Goal: Task Accomplishment & Management: Use online tool/utility

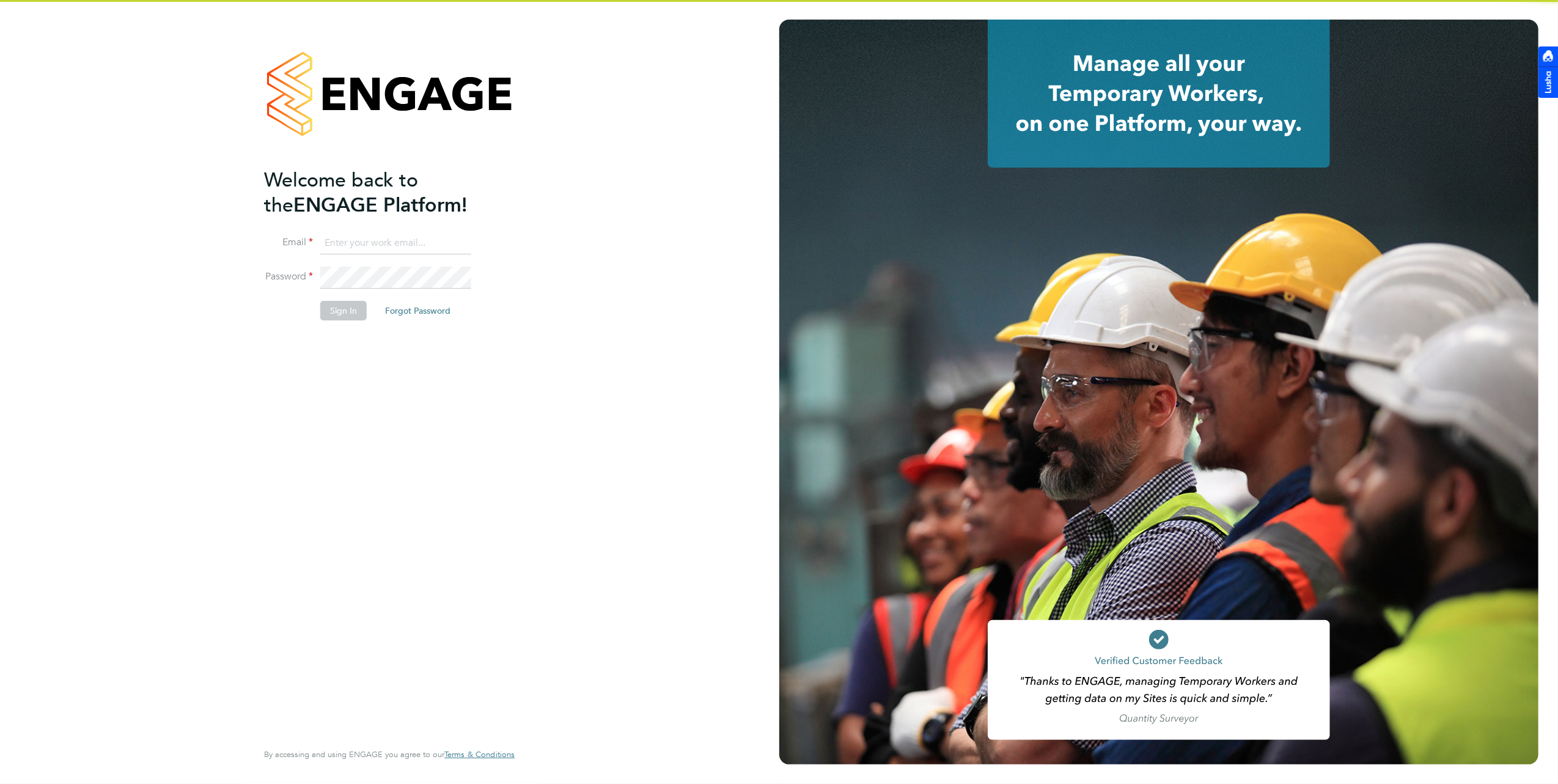
click at [384, 245] on input at bounding box center [396, 243] width 151 height 22
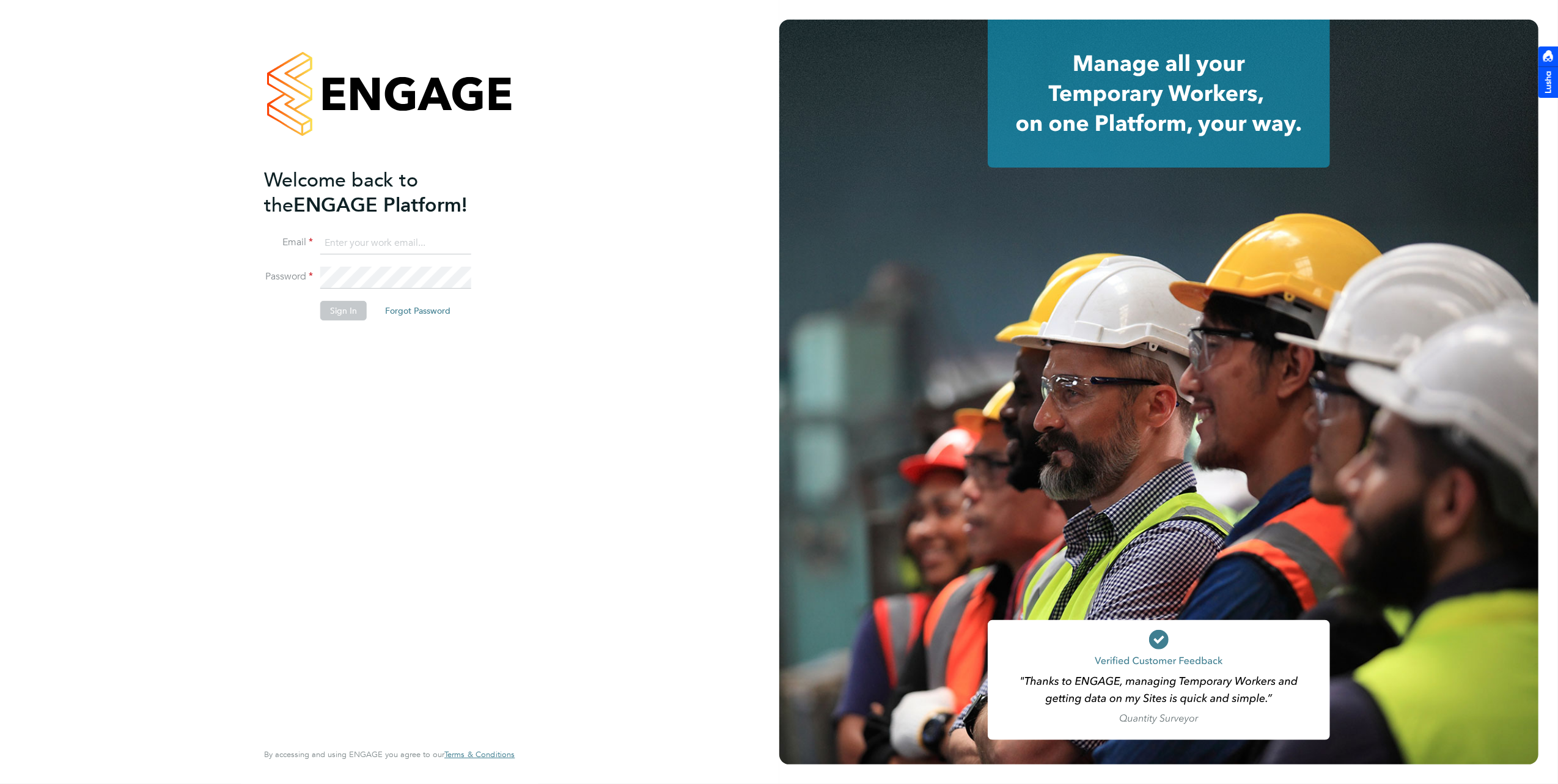
type input "brooke@net-temps.co.uk"
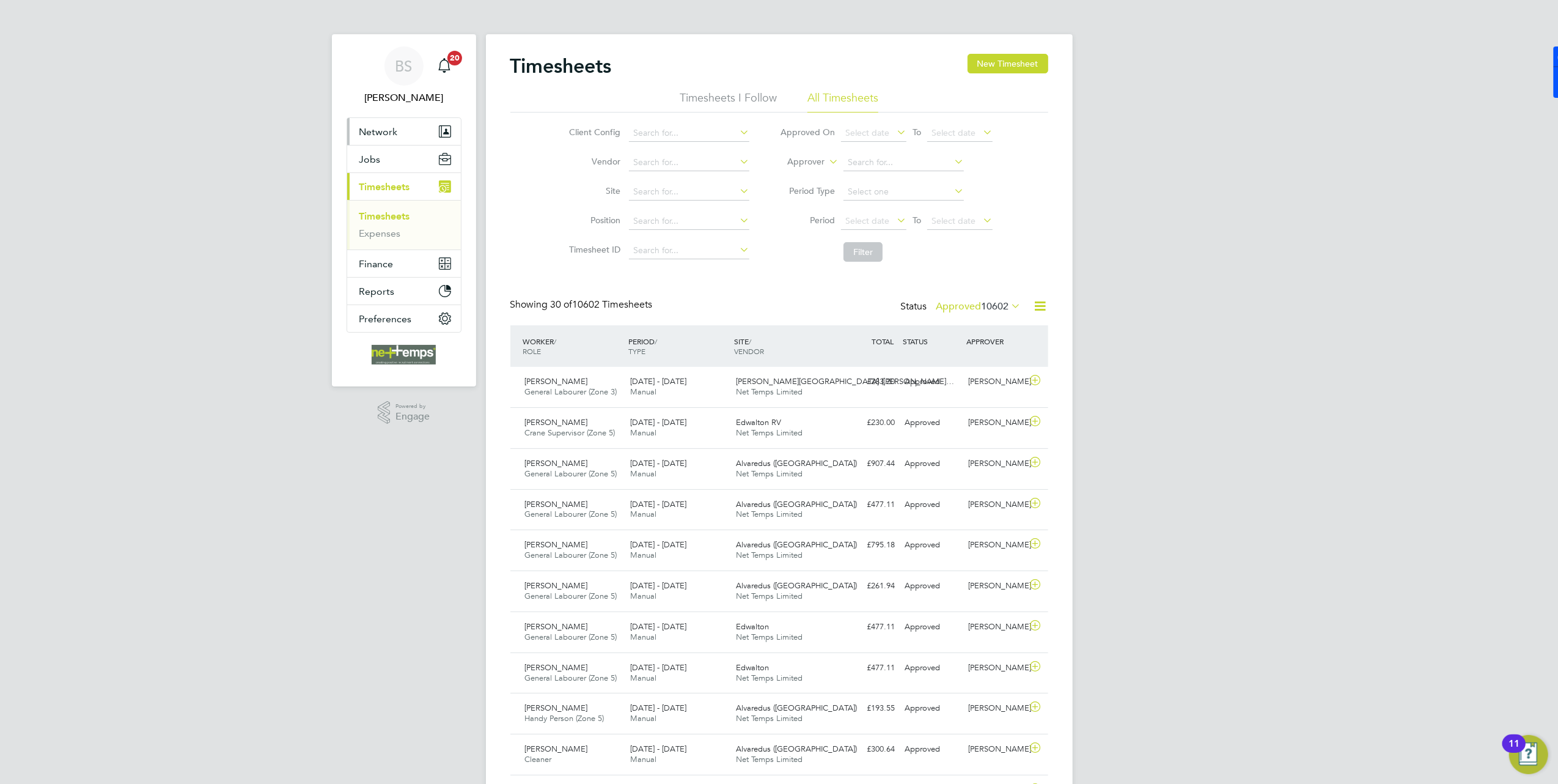
click at [380, 129] on span "Network" at bounding box center [378, 132] width 38 height 12
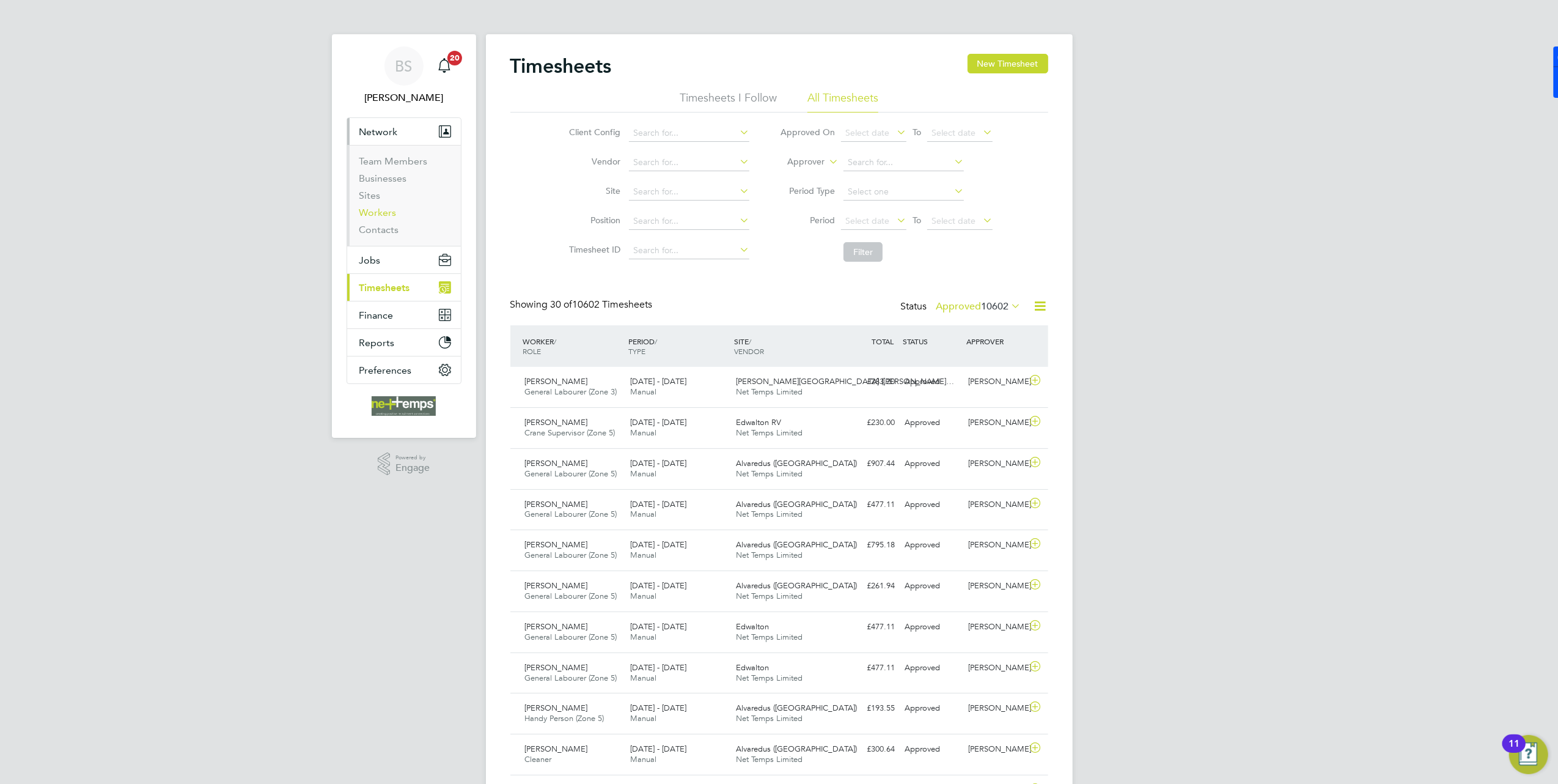
click at [380, 211] on link "Workers" at bounding box center [377, 212] width 38 height 12
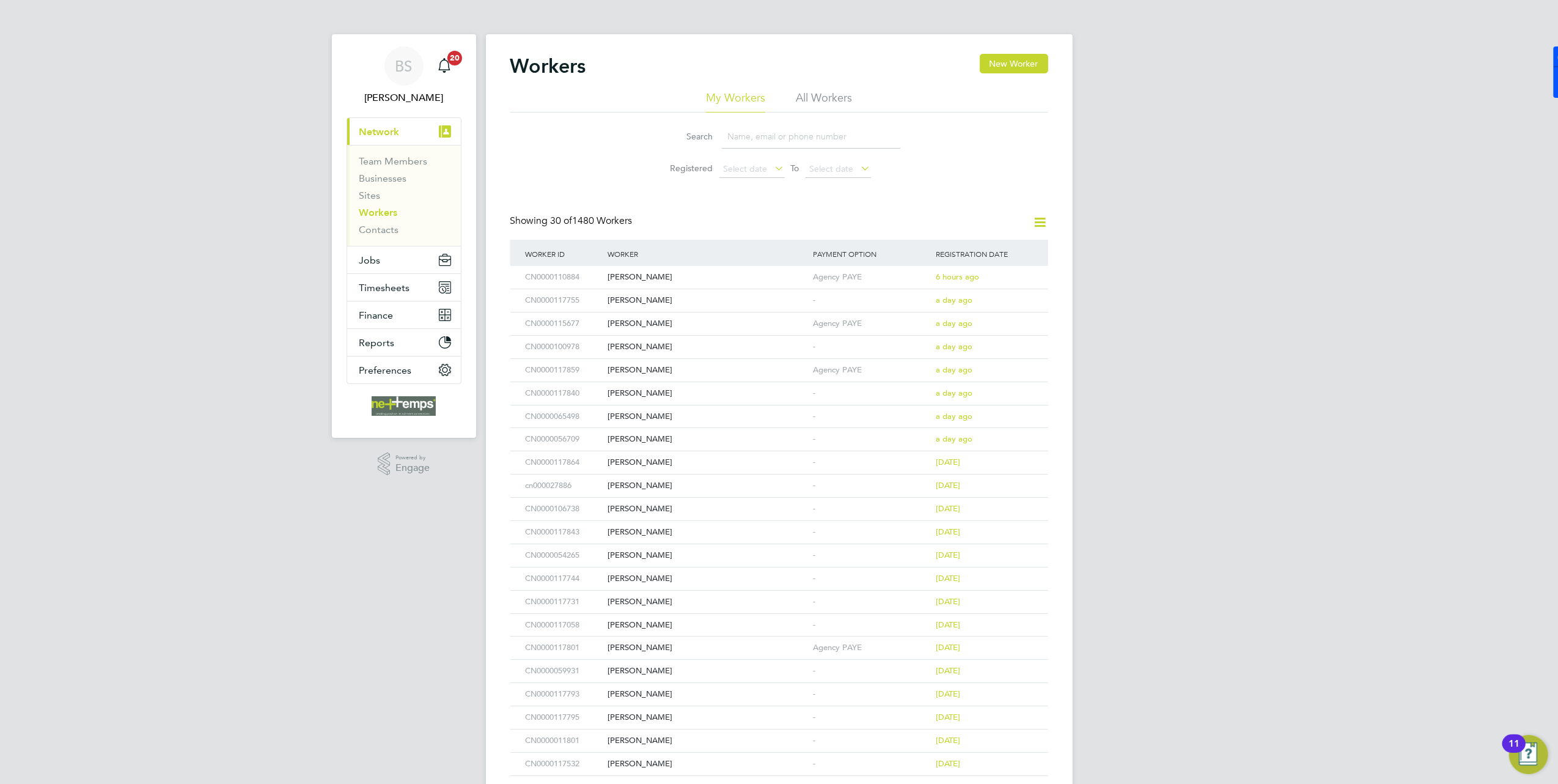
click at [761, 137] on input at bounding box center [812, 136] width 179 height 24
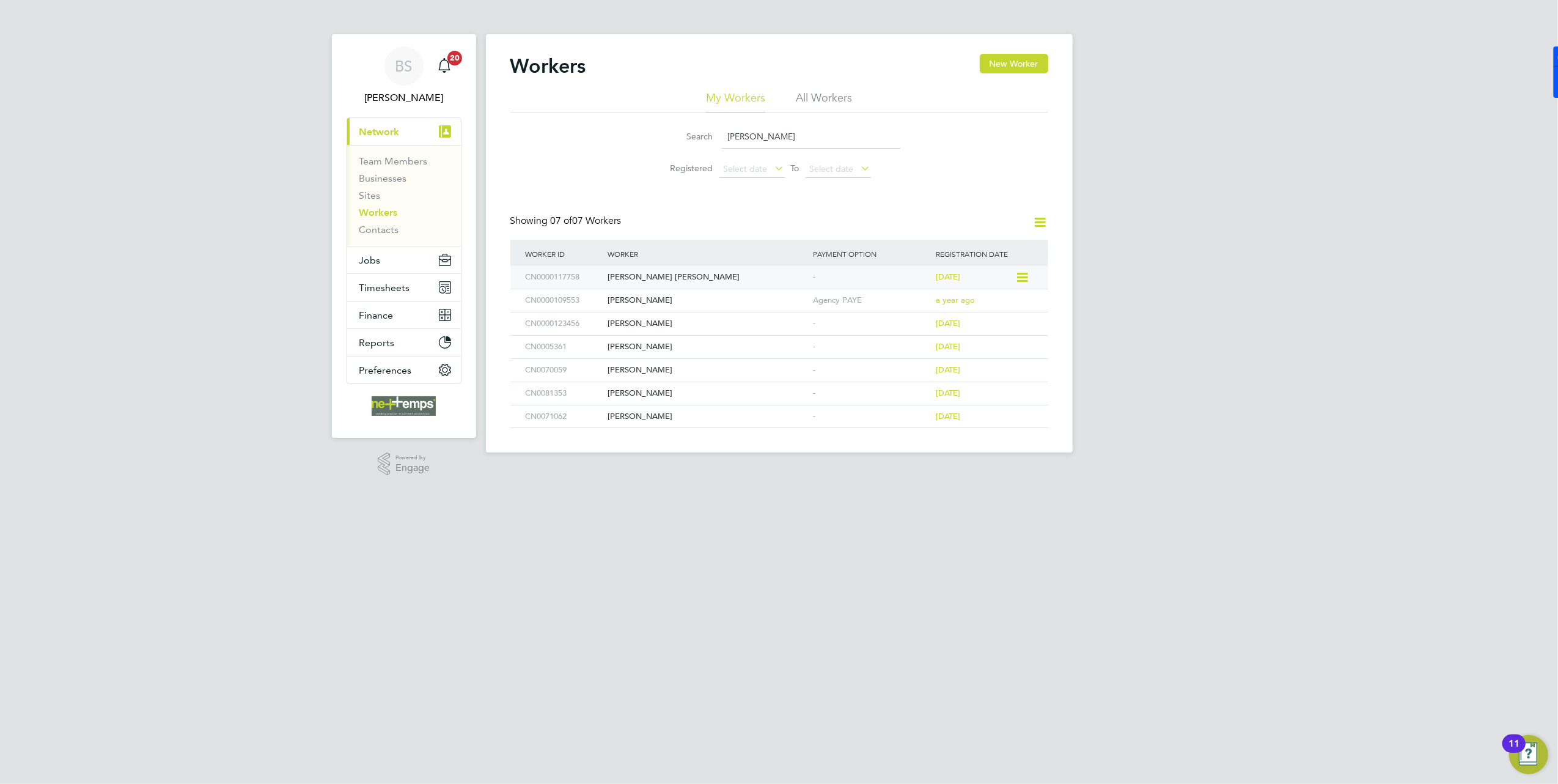
type input "[PERSON_NAME]"
click at [758, 271] on div "[PERSON_NAME] [PERSON_NAME]" at bounding box center [707, 276] width 205 height 23
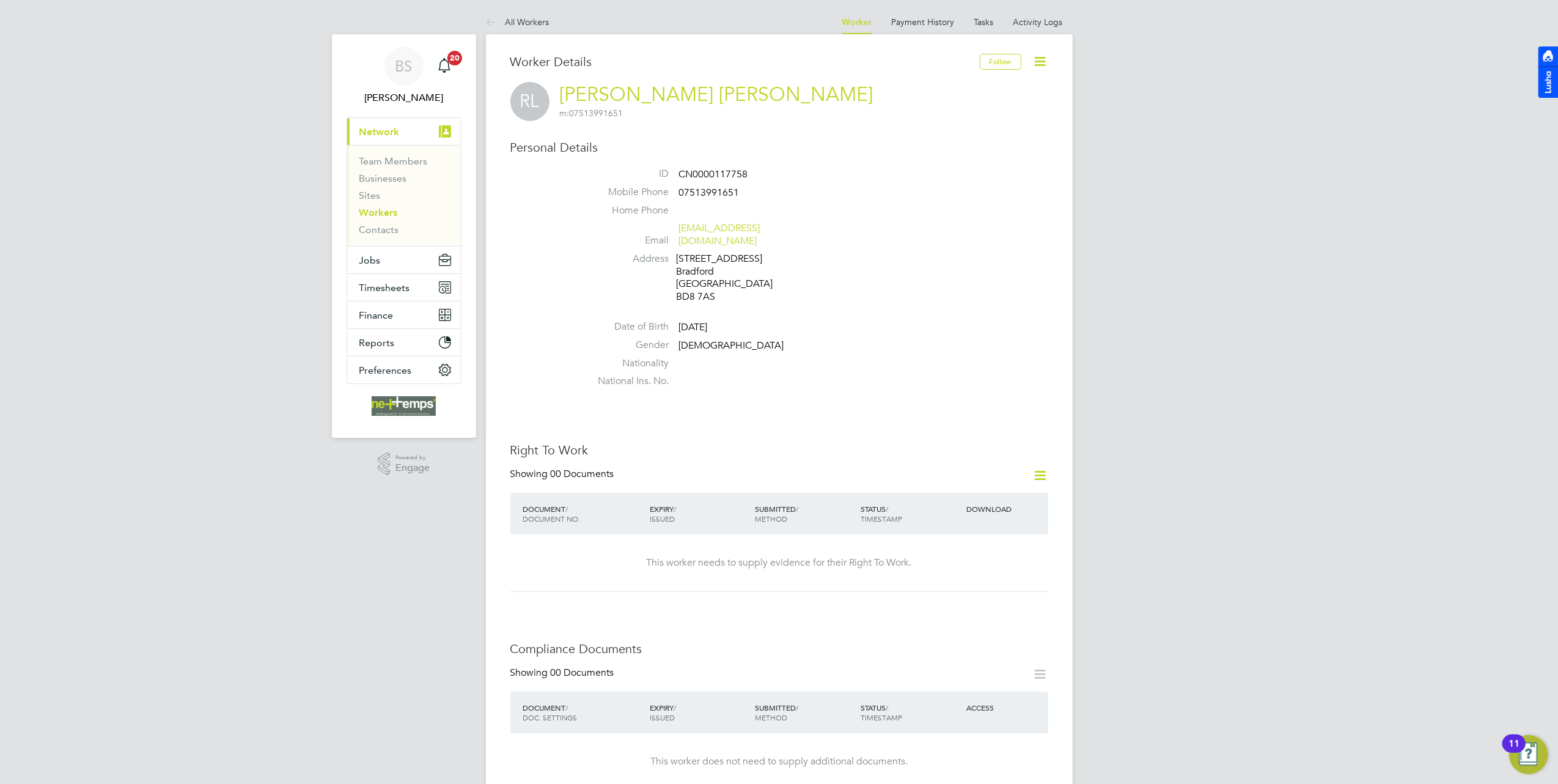
click at [1028, 60] on div "Follow" at bounding box center [1014, 68] width 68 height 28
click at [1037, 59] on icon at bounding box center [1040, 61] width 15 height 15
click at [950, 92] on li "Invite Worker" at bounding box center [969, 90] width 153 height 17
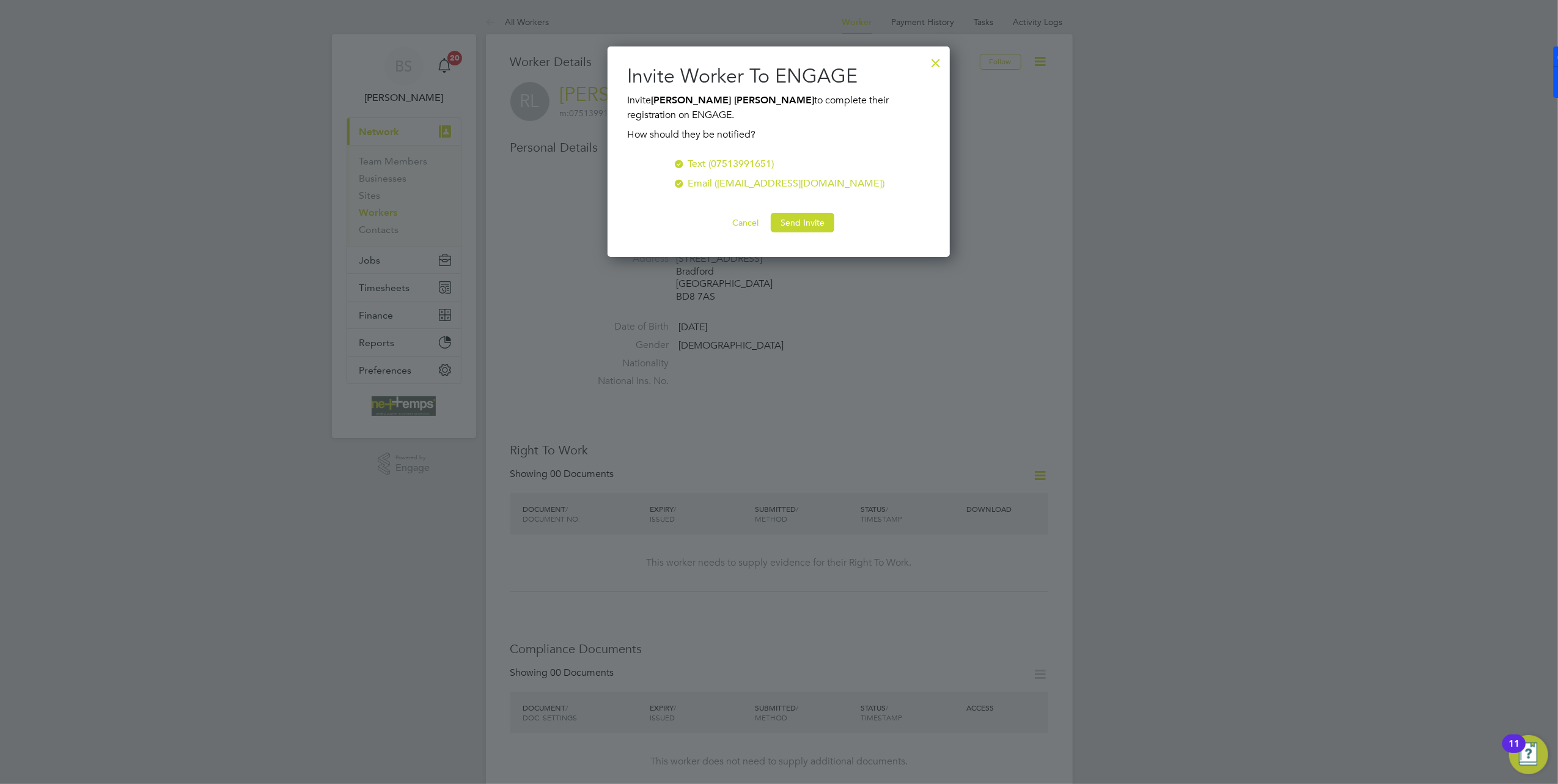
scroll to position [196, 343]
click at [811, 215] on button "Send Invite" at bounding box center [802, 222] width 63 height 19
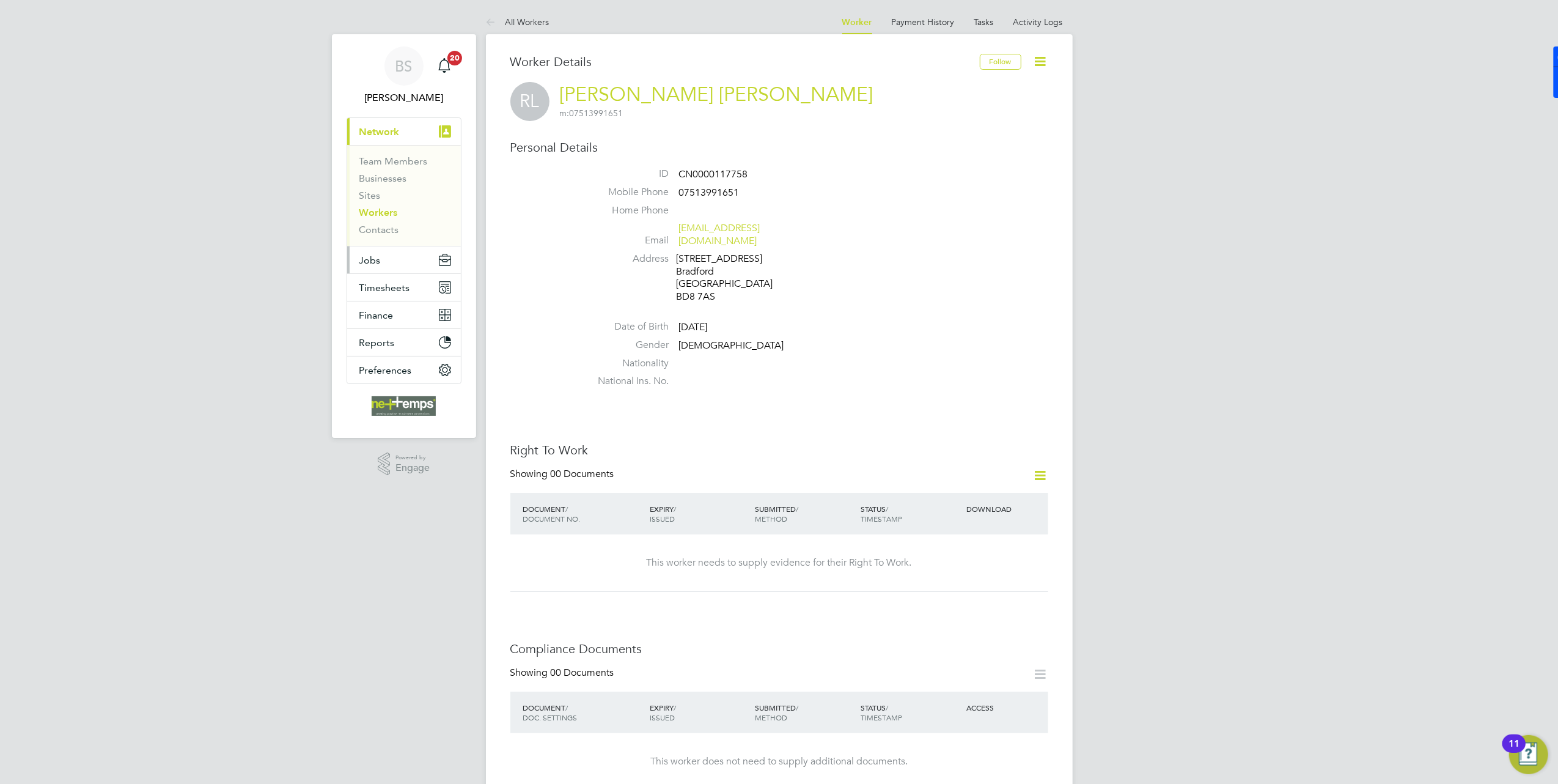
click at [392, 257] on button "Jobs" at bounding box center [404, 260] width 114 height 27
click at [385, 220] on link "Placements" at bounding box center [384, 223] width 51 height 12
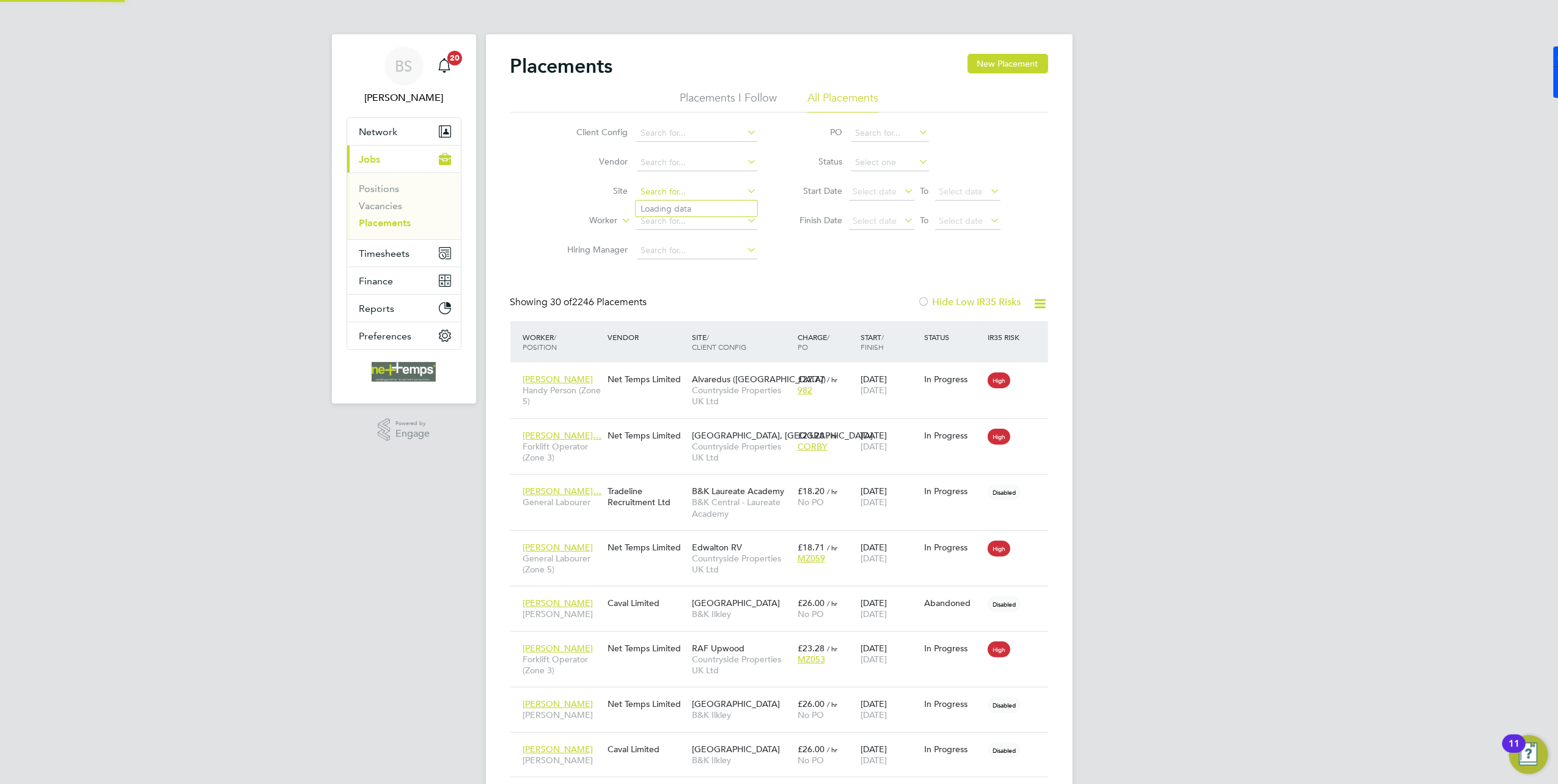
click at [678, 188] on input at bounding box center [697, 192] width 120 height 17
click at [695, 206] on li "Ilkl ey Grammar School" at bounding box center [696, 209] width 122 height 17
type input "Ilkley Grammar School"
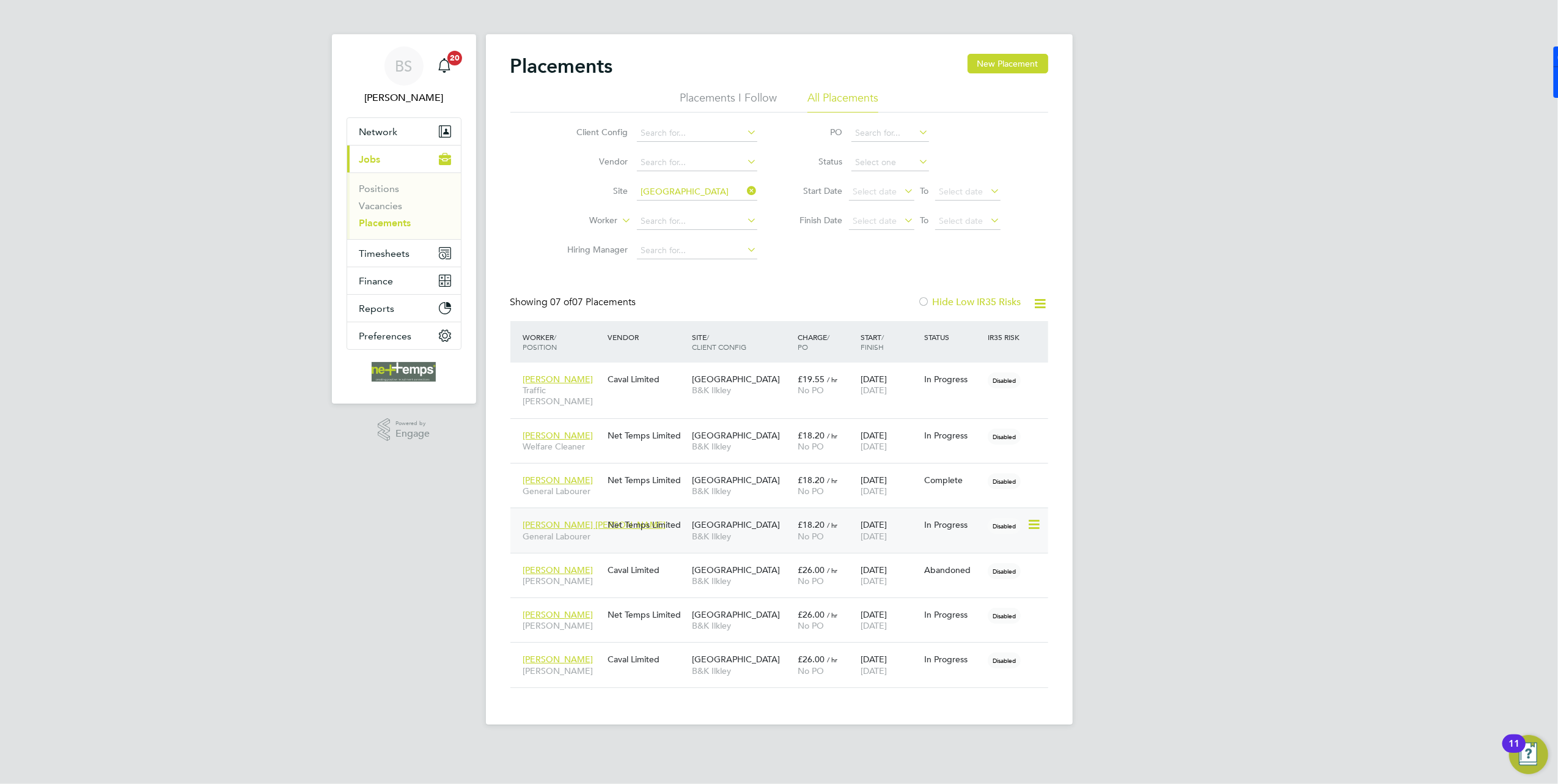
click at [780, 530] on span "B&K Ilkley" at bounding box center [741, 535] width 99 height 11
